Goal: Navigation & Orientation: Find specific page/section

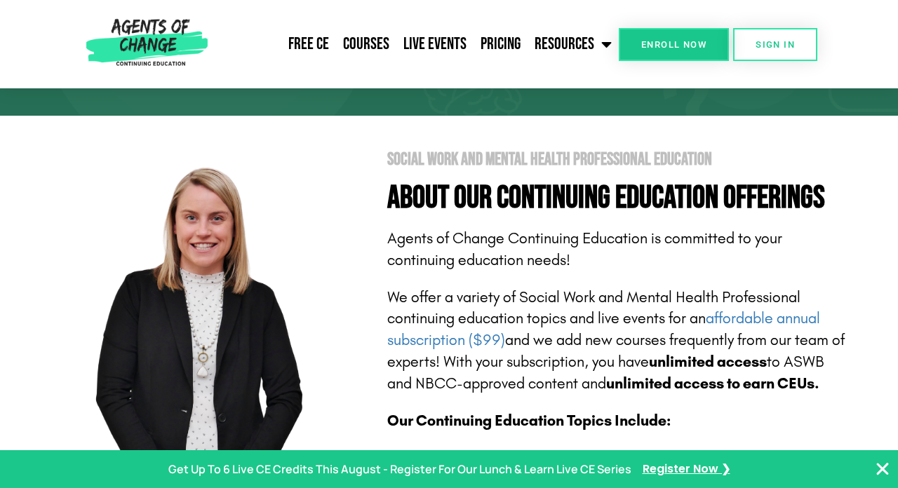
scroll to position [232, 0]
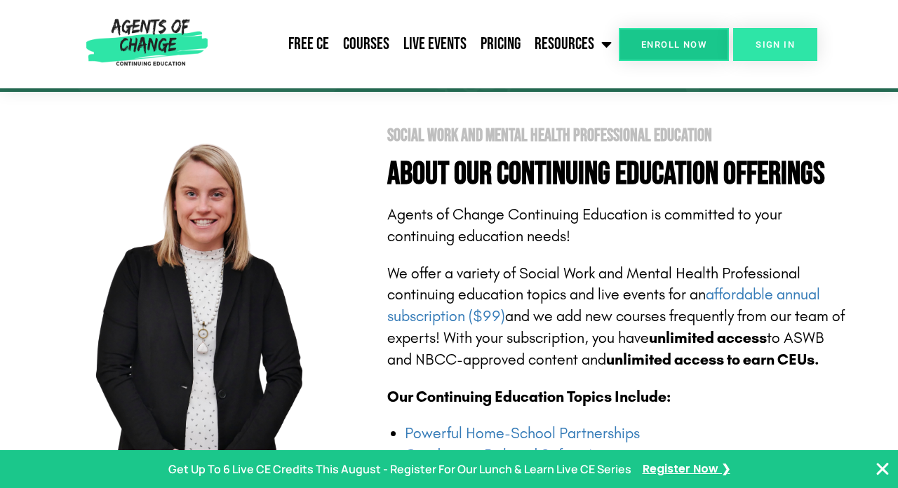
click at [763, 52] on link "SIGN IN" at bounding box center [775, 44] width 84 height 33
